Goal: Task Accomplishment & Management: Manage account settings

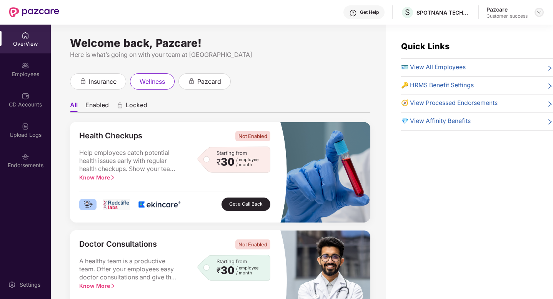
click at [538, 13] on img at bounding box center [539, 12] width 6 height 6
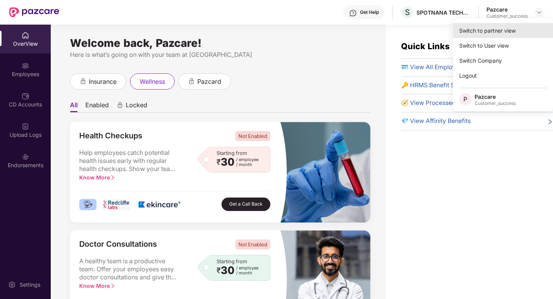
click at [522, 28] on div "Switch to partner view" at bounding box center [503, 30] width 100 height 15
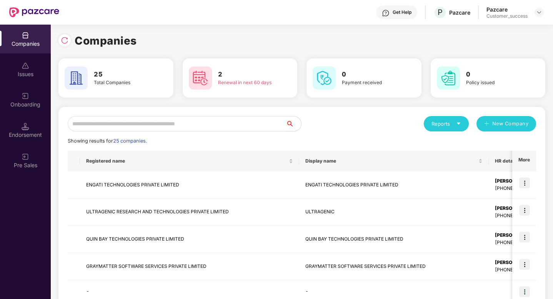
click at [217, 125] on input "text" at bounding box center [177, 123] width 218 height 15
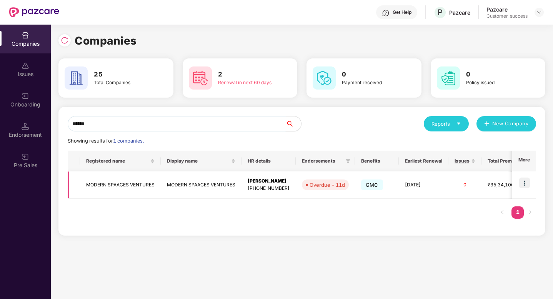
type input "******"
click at [526, 184] on img at bounding box center [524, 183] width 11 height 11
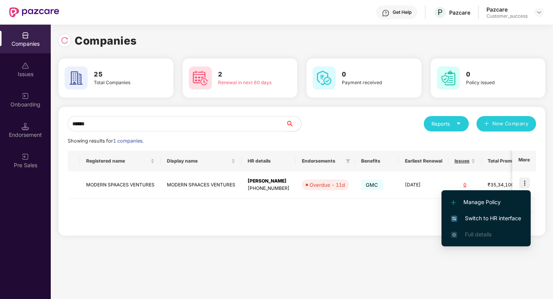
click at [506, 216] on span "Switch to HR interface" at bounding box center [486, 218] width 70 height 8
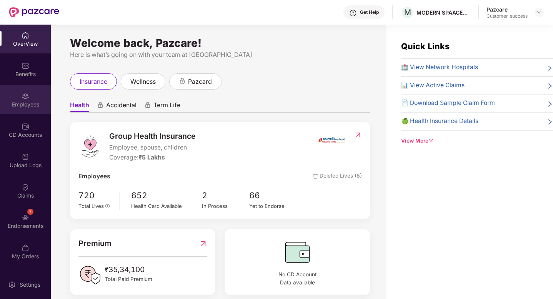
click at [14, 105] on div "Employees" at bounding box center [25, 105] width 51 height 8
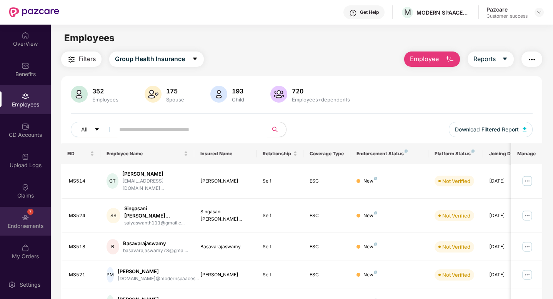
click at [25, 232] on div "7 Endorsements" at bounding box center [25, 221] width 51 height 29
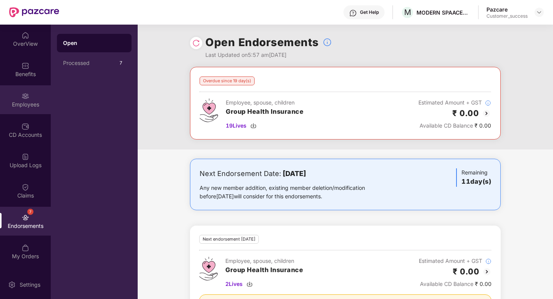
click at [25, 98] on img at bounding box center [26, 96] width 8 height 8
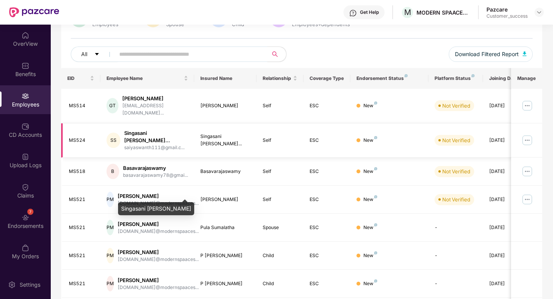
scroll to position [76, 0]
click at [126, 54] on input "text" at bounding box center [188, 54] width 138 height 12
paste input "*****"
type input "*****"
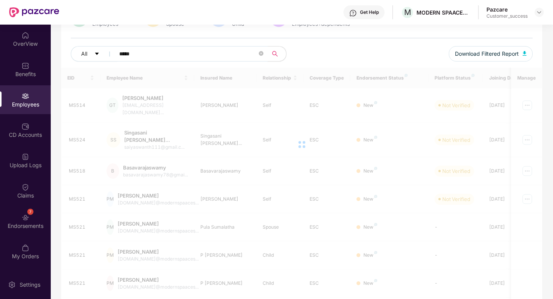
scroll to position [25, 0]
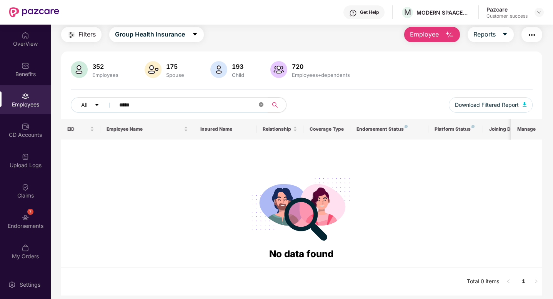
click at [261, 104] on icon "close-circle" at bounding box center [261, 104] width 5 height 5
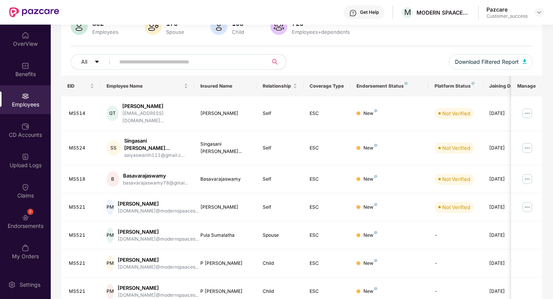
scroll to position [68, 0]
paste input "*****"
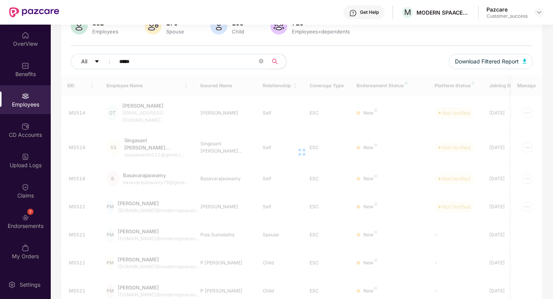
scroll to position [25, 0]
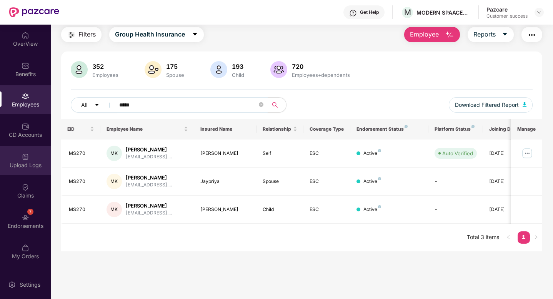
type input "*****"
click at [29, 158] on div "Upload Logs" at bounding box center [25, 160] width 51 height 29
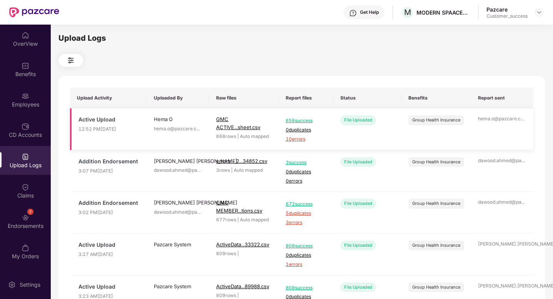
click at [292, 139] on span "10 errors" at bounding box center [306, 139] width 41 height 7
click at [24, 105] on div "Employees" at bounding box center [25, 105] width 51 height 8
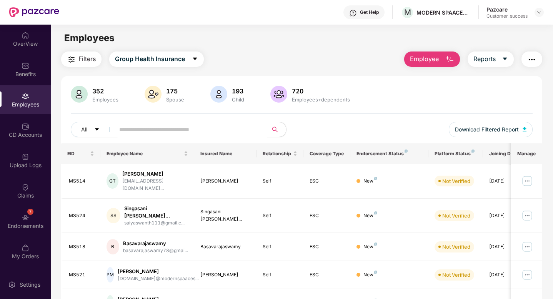
click at [193, 121] on div "352 Employees 175 Spouse 193 Child 720 Employees+dependents All Download Filter…" at bounding box center [301, 115] width 481 height 58
click at [193, 126] on input "text" at bounding box center [188, 130] width 138 height 12
paste input "*****"
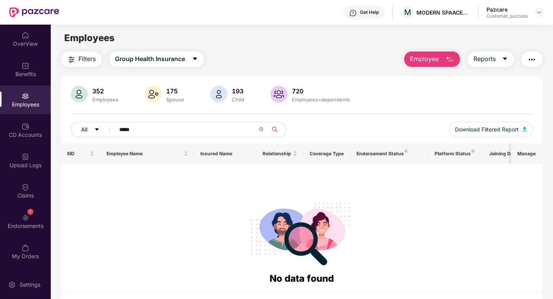
drag, startPoint x: 150, startPoint y: 129, endPoint x: 86, endPoint y: 125, distance: 63.9
click at [86, 125] on div "All *****" at bounding box center [186, 129] width 231 height 15
paste input "text"
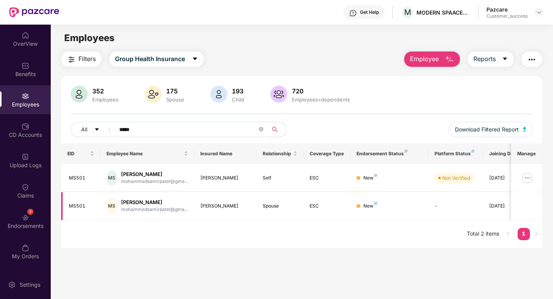
scroll to position [0, 19]
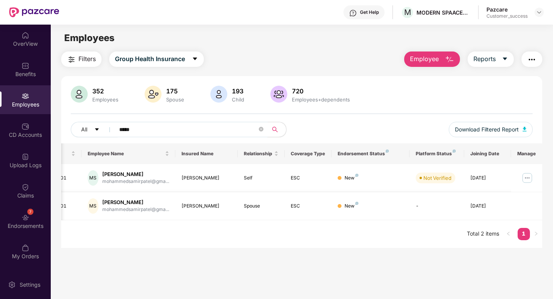
type input "*****"
click at [525, 178] on img at bounding box center [527, 178] width 12 height 12
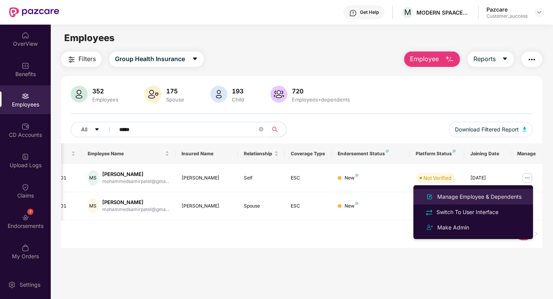
click at [473, 199] on div "Manage Employee & Dependents" at bounding box center [478, 197] width 87 height 8
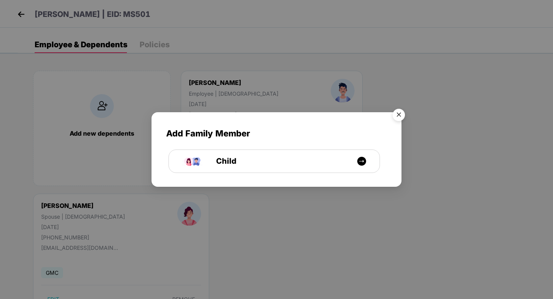
click at [397, 113] on img "Close" at bounding box center [399, 116] width 22 height 22
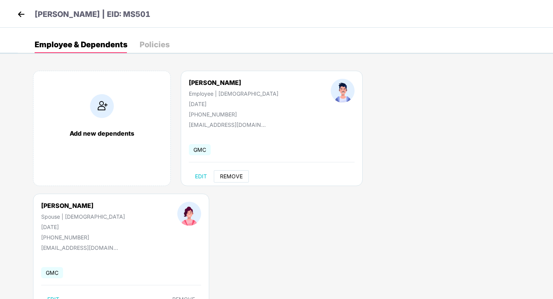
click at [230, 178] on span "REMOVE" at bounding box center [231, 176] width 23 height 6
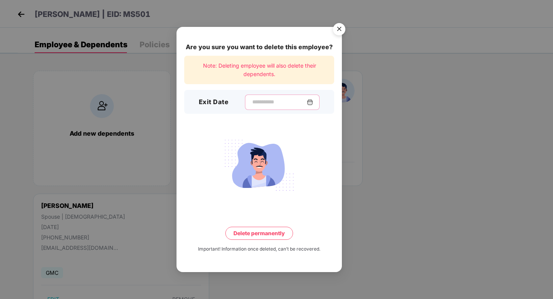
click at [262, 99] on input at bounding box center [278, 102] width 55 height 8
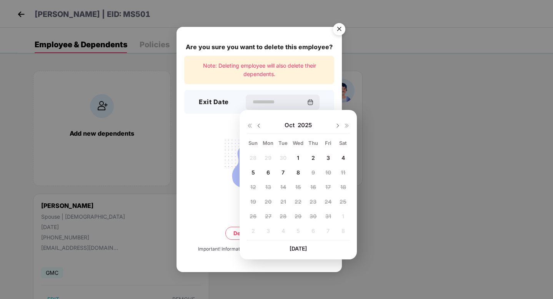
click at [259, 128] on img at bounding box center [259, 126] width 6 height 6
click at [282, 172] on span "9" at bounding box center [282, 172] width 3 height 7
type input "**********"
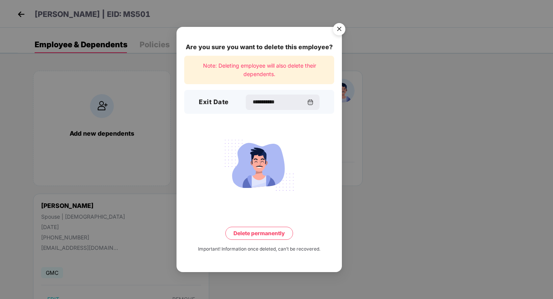
click at [263, 232] on button "Delete permanently" at bounding box center [259, 233] width 68 height 13
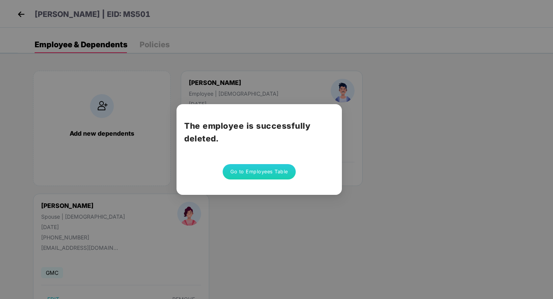
click at [257, 175] on button "Go to Employees Table" at bounding box center [258, 171] width 73 height 15
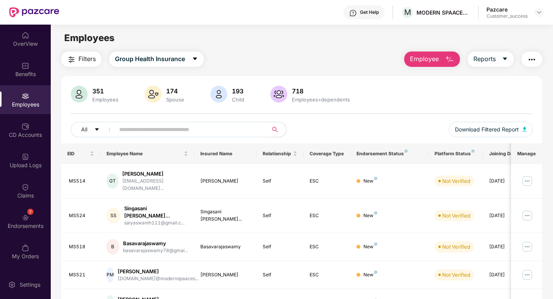
click at [181, 128] on input "text" at bounding box center [188, 130] width 138 height 12
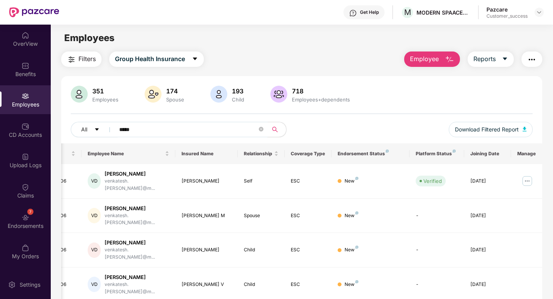
scroll to position [0, 0]
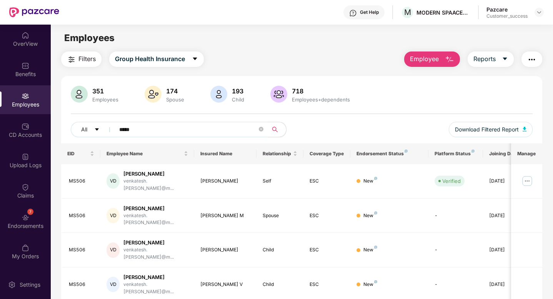
type input "*****"
click at [538, 12] on img at bounding box center [539, 12] width 6 height 6
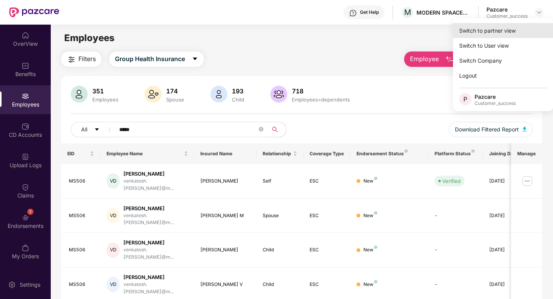
click at [530, 27] on div "Switch to partner view" at bounding box center [503, 30] width 100 height 15
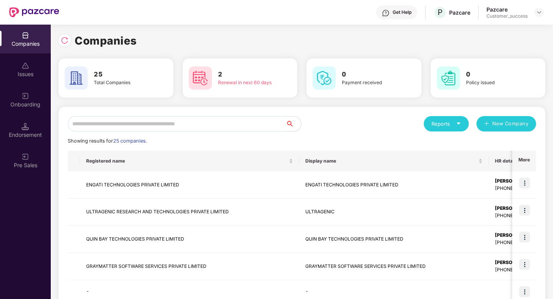
click at [254, 126] on input "text" at bounding box center [177, 123] width 218 height 15
type input "*"
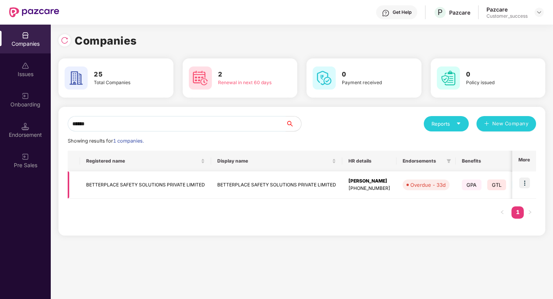
type input "******"
click at [522, 183] on img at bounding box center [524, 183] width 11 height 11
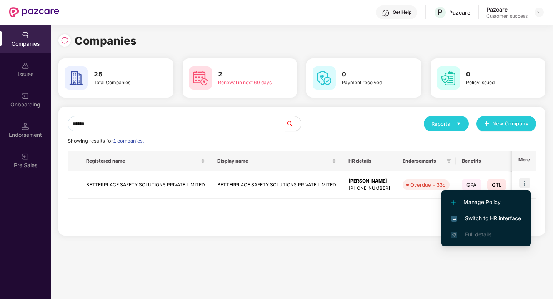
click at [509, 218] on span "Switch to HR interface" at bounding box center [486, 218] width 70 height 8
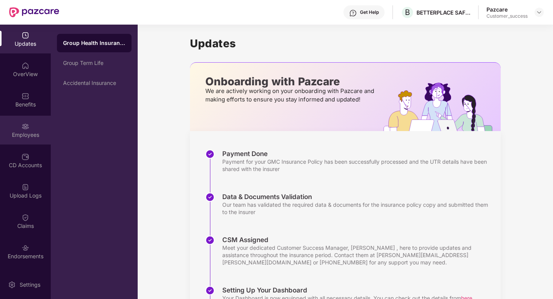
click at [23, 128] on img at bounding box center [26, 127] width 8 height 8
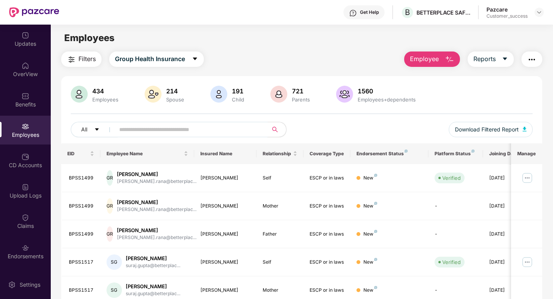
click at [117, 134] on span at bounding box center [189, 129] width 158 height 15
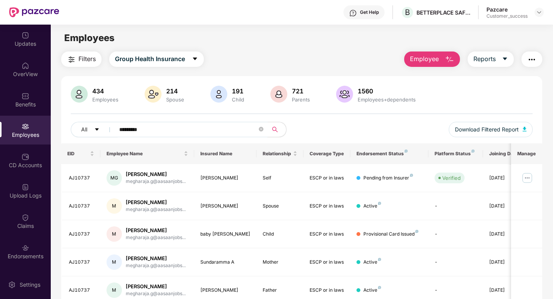
type input "*********"
click at [538, 14] on img at bounding box center [539, 12] width 6 height 6
click at [538, 13] on img at bounding box center [539, 12] width 6 height 6
click at [536, 14] on img at bounding box center [539, 12] width 6 height 6
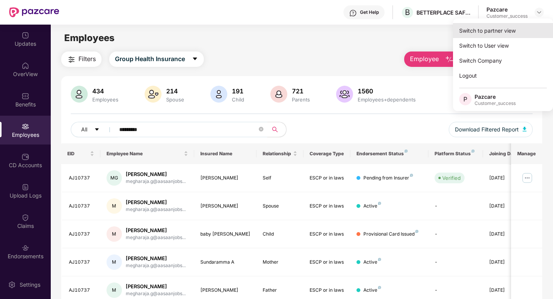
click at [515, 30] on div "Switch to partner view" at bounding box center [503, 30] width 100 height 15
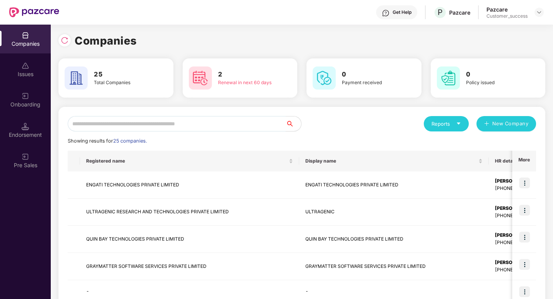
click at [134, 126] on input "text" at bounding box center [177, 123] width 218 height 15
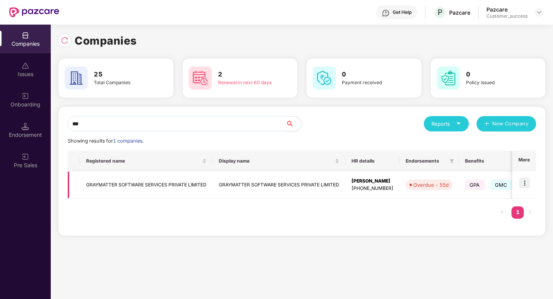
type input "***"
click at [526, 184] on img at bounding box center [524, 183] width 11 height 11
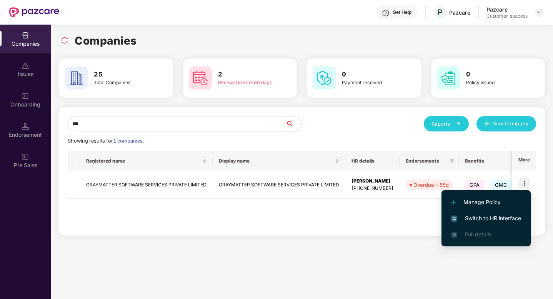
click at [495, 217] on span "Switch to HR interface" at bounding box center [486, 218] width 70 height 8
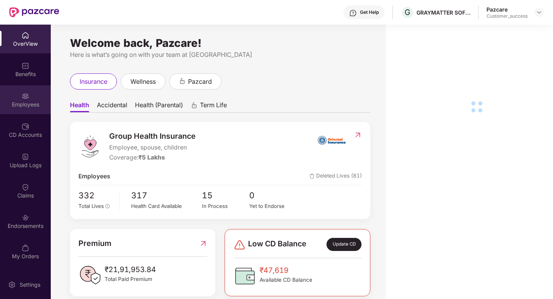
click at [21, 100] on div "Employees" at bounding box center [25, 99] width 51 height 29
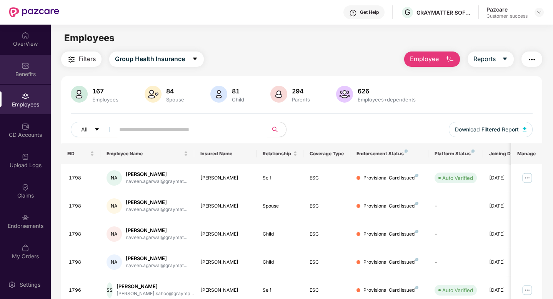
click at [27, 77] on div "Benefits" at bounding box center [25, 74] width 51 height 8
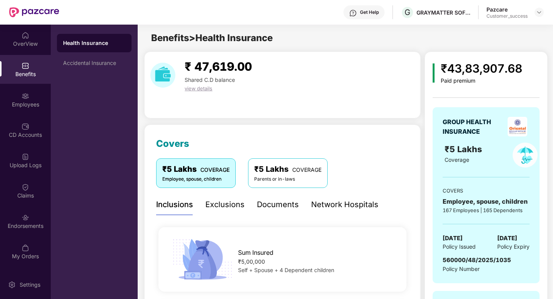
click at [281, 178] on div "Parents or in-laws" at bounding box center [287, 179] width 67 height 7
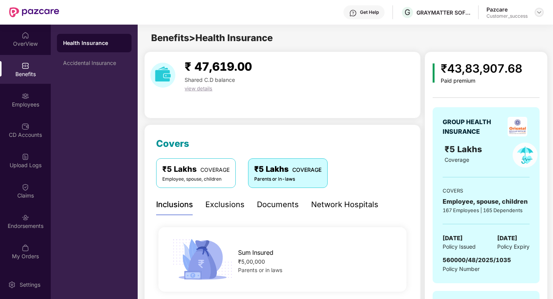
click at [536, 11] on img at bounding box center [539, 12] width 6 height 6
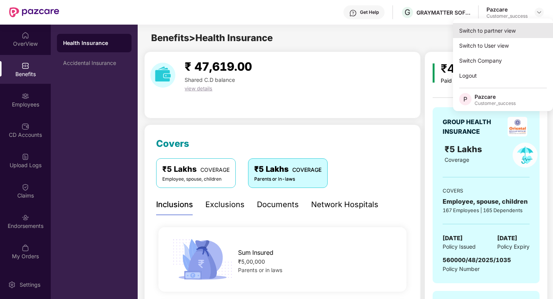
click at [462, 35] on div "Switch to partner view" at bounding box center [503, 30] width 100 height 15
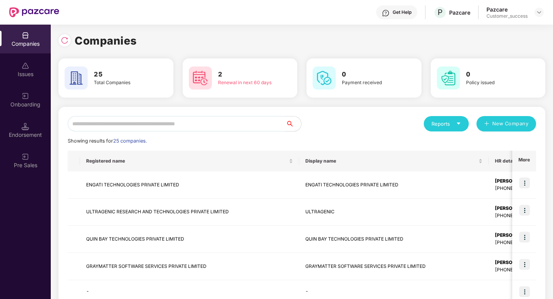
click at [170, 118] on input "text" at bounding box center [177, 123] width 218 height 15
click at [177, 119] on input "text" at bounding box center [177, 123] width 218 height 15
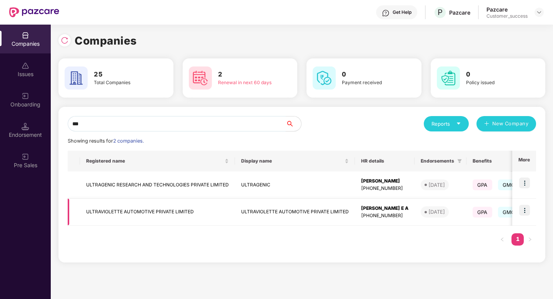
type input "***"
click at [529, 212] on img at bounding box center [524, 210] width 11 height 11
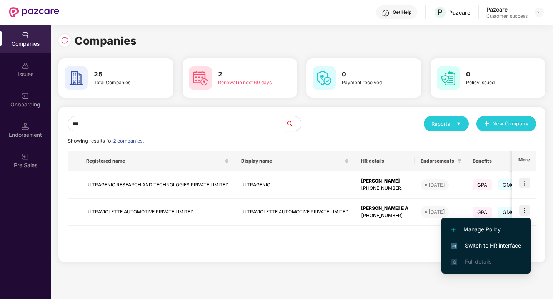
click at [501, 248] on span "Switch to HR interface" at bounding box center [486, 245] width 70 height 8
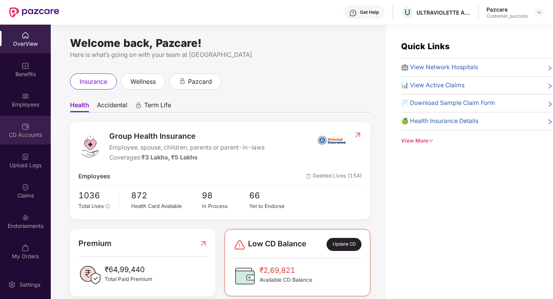
click at [24, 118] on div "CD Accounts" at bounding box center [25, 130] width 51 height 29
